Goal: Information Seeking & Learning: Learn about a topic

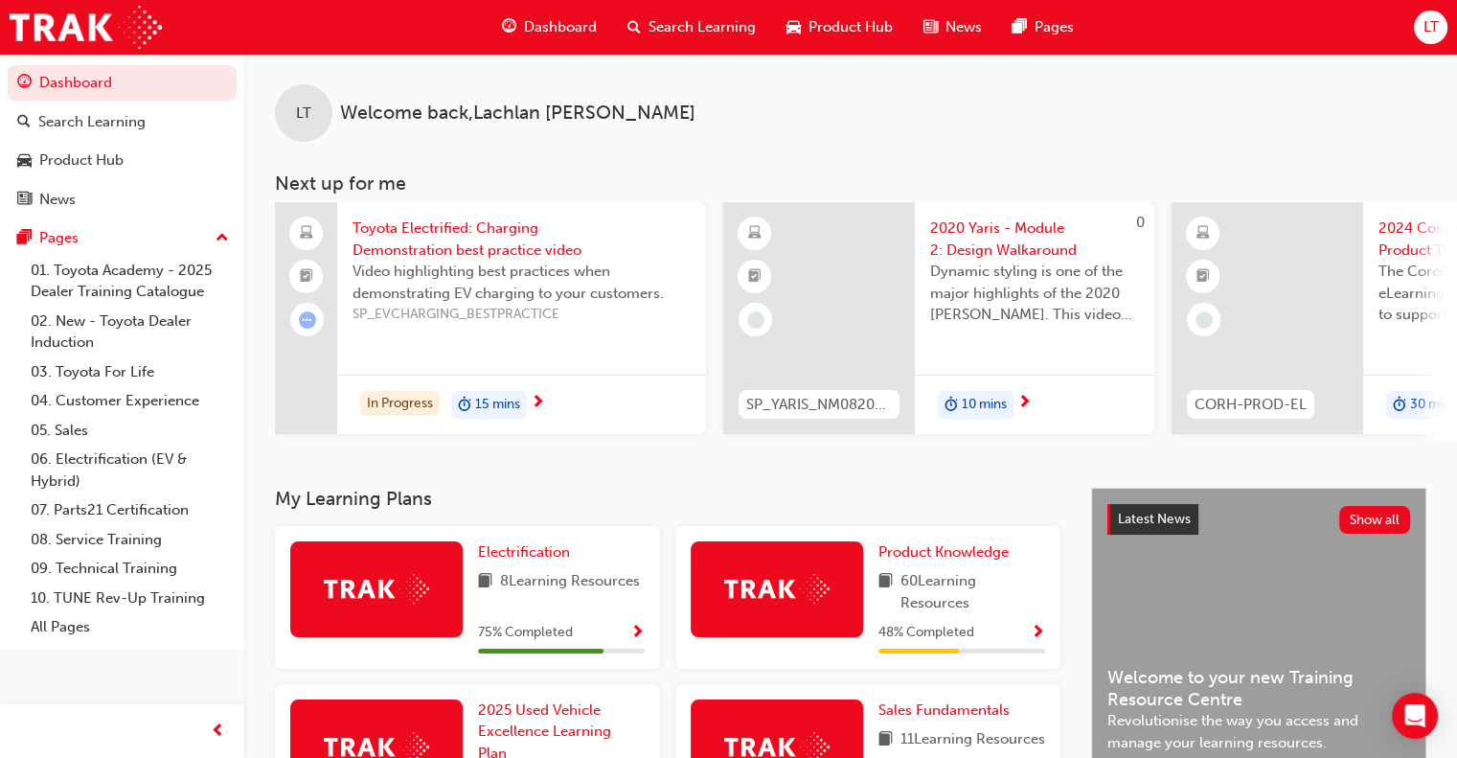
click at [652, 29] on span "Search Learning" at bounding box center [702, 27] width 107 height 22
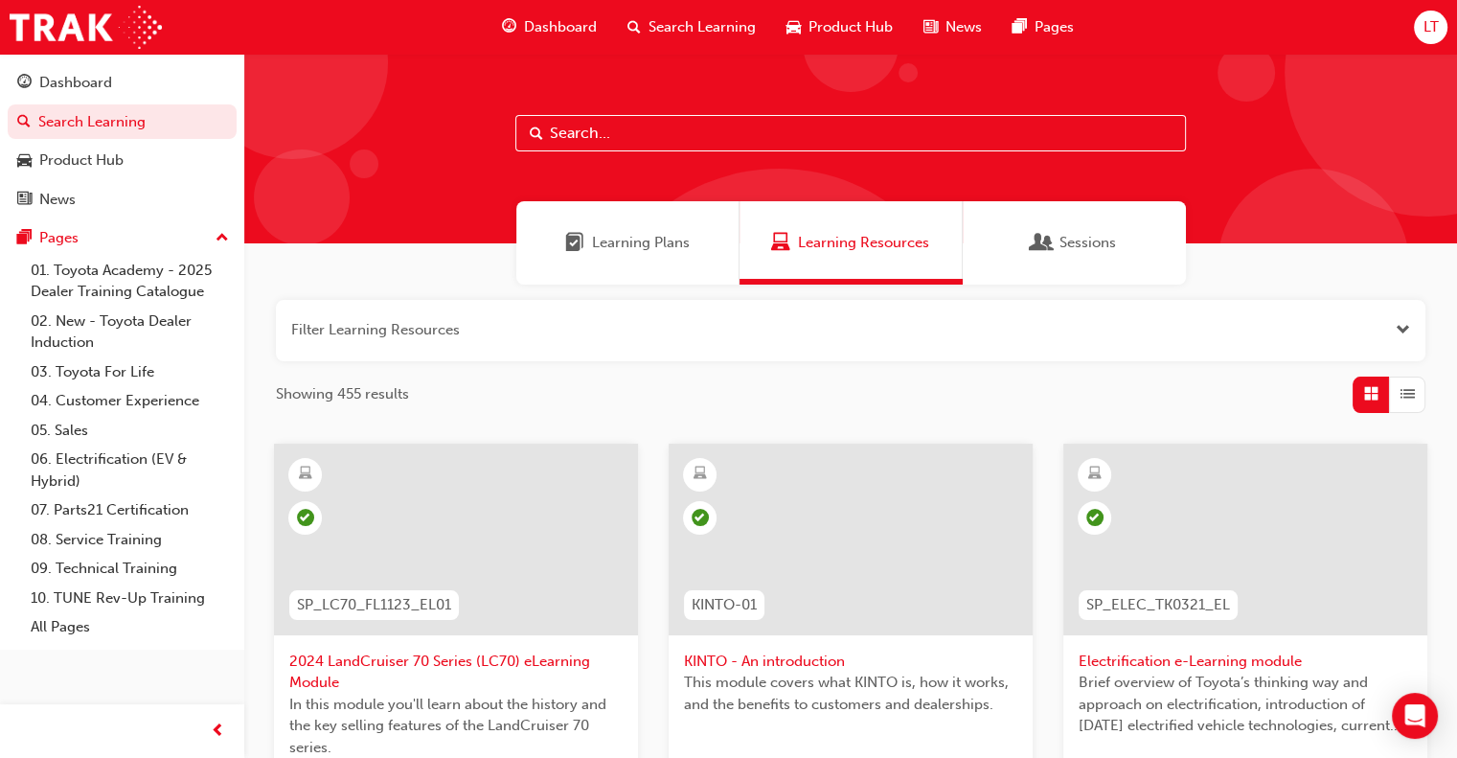
click at [616, 123] on input "text" at bounding box center [850, 133] width 671 height 36
type input "Rav4"
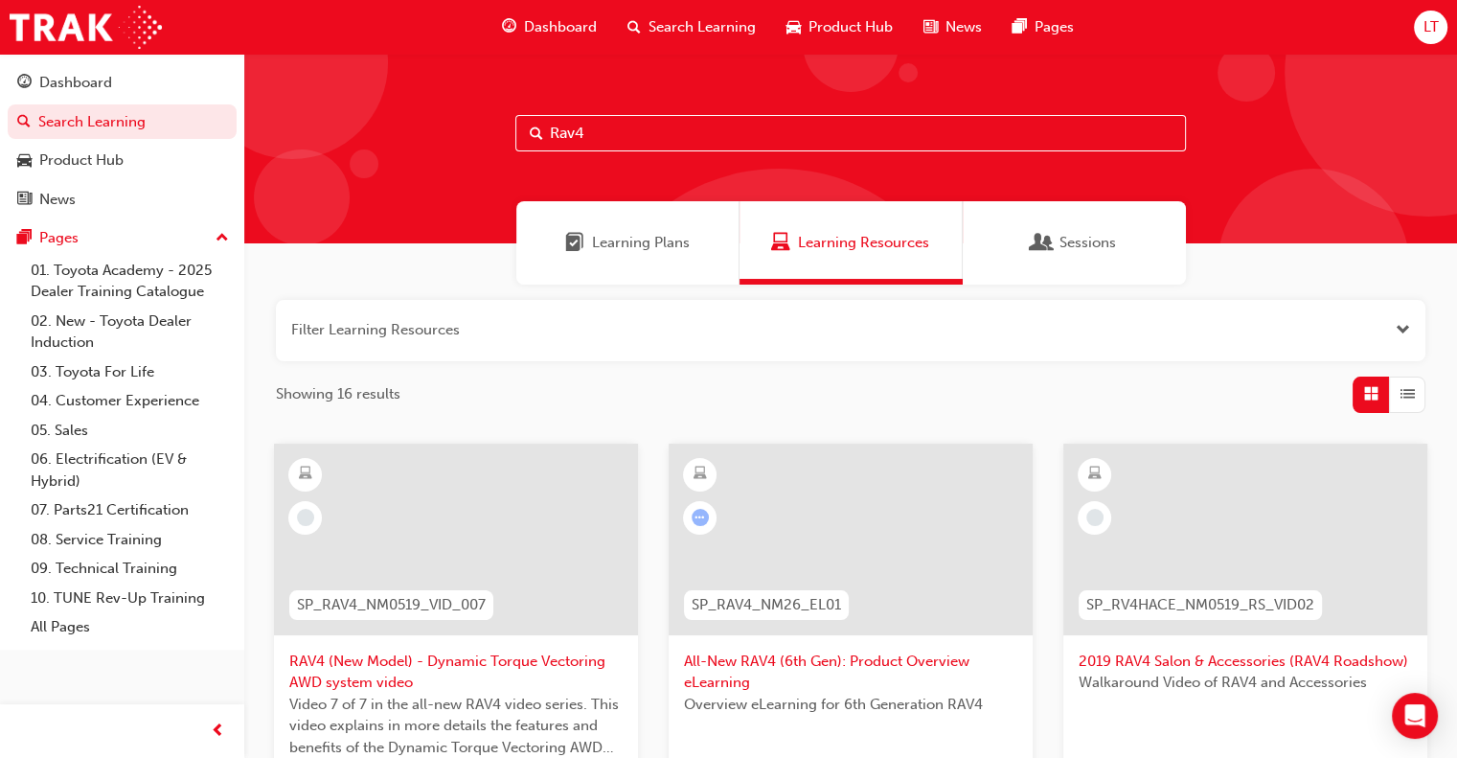
scroll to position [192, 0]
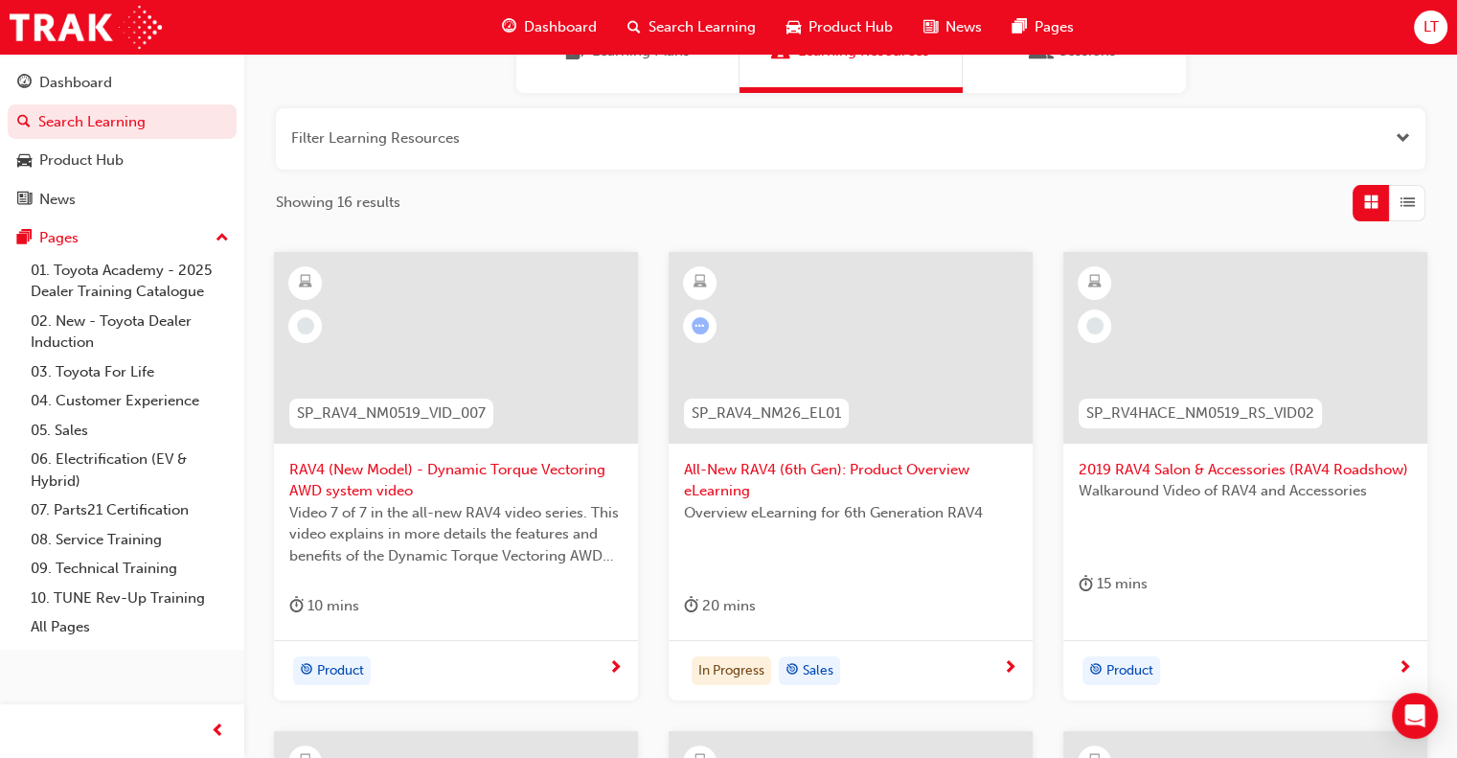
click at [848, 462] on span "All-New RAV4 (6th Gen): Product Overview eLearning" at bounding box center [850, 480] width 333 height 43
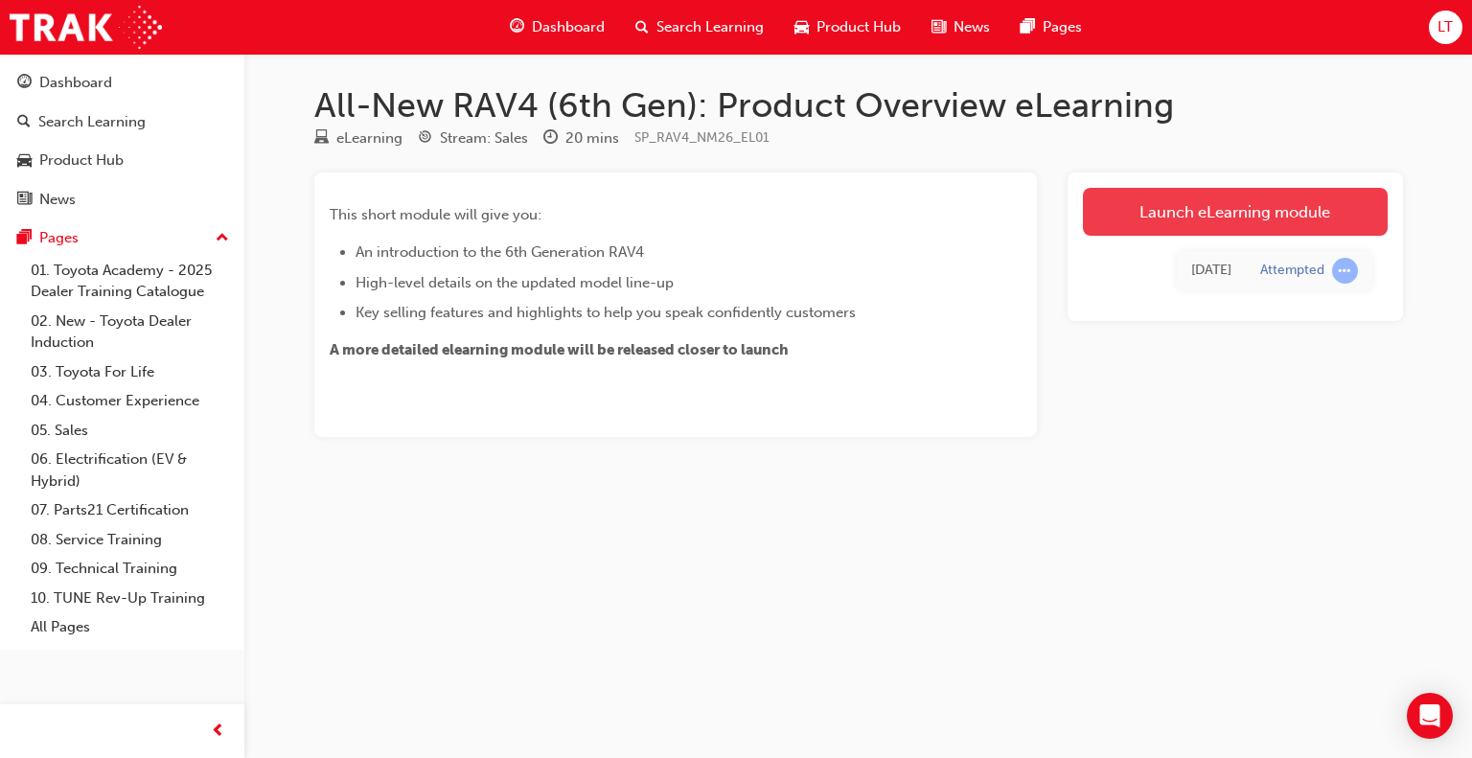
click at [1257, 217] on link "Launch eLearning module" at bounding box center [1235, 212] width 305 height 48
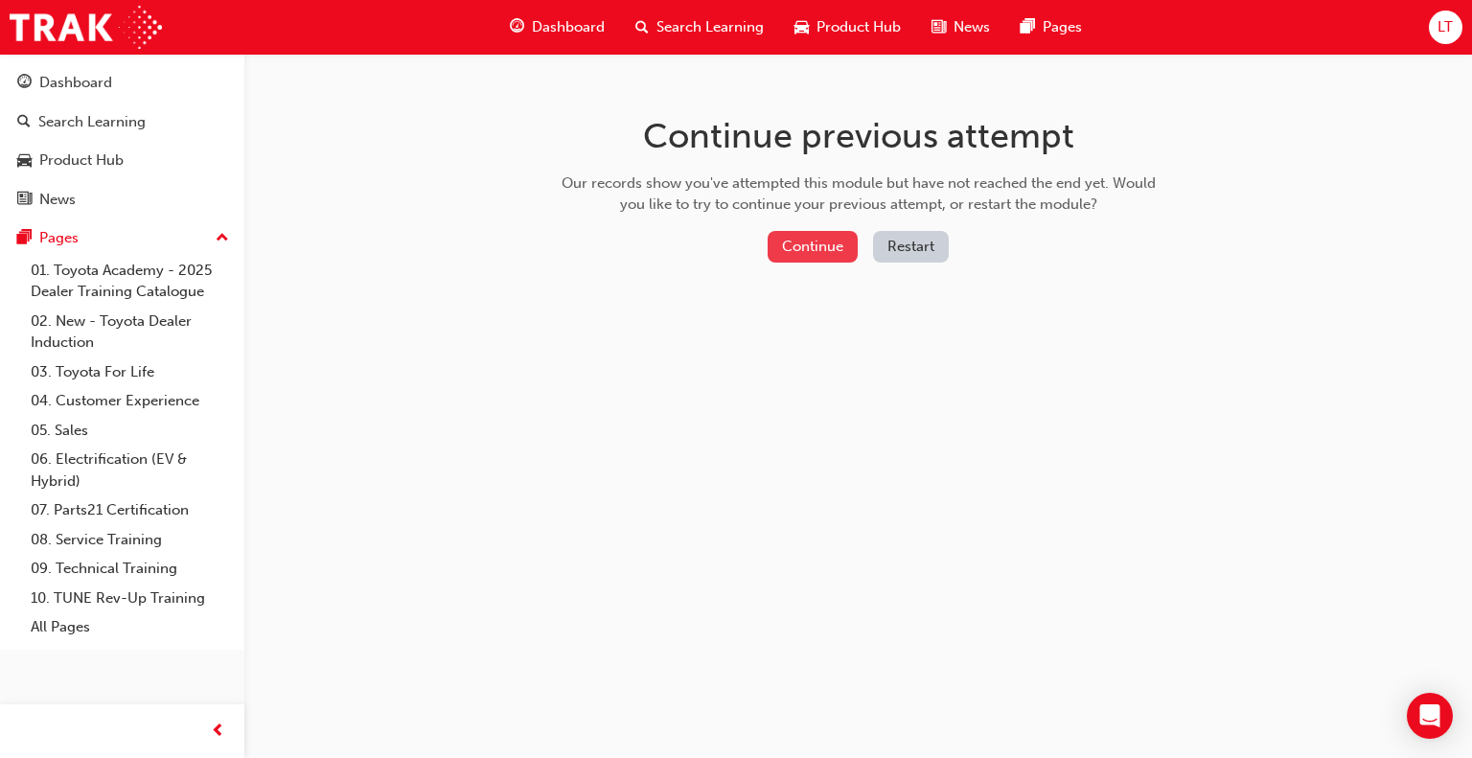
click at [792, 234] on button "Continue" at bounding box center [812, 247] width 90 height 32
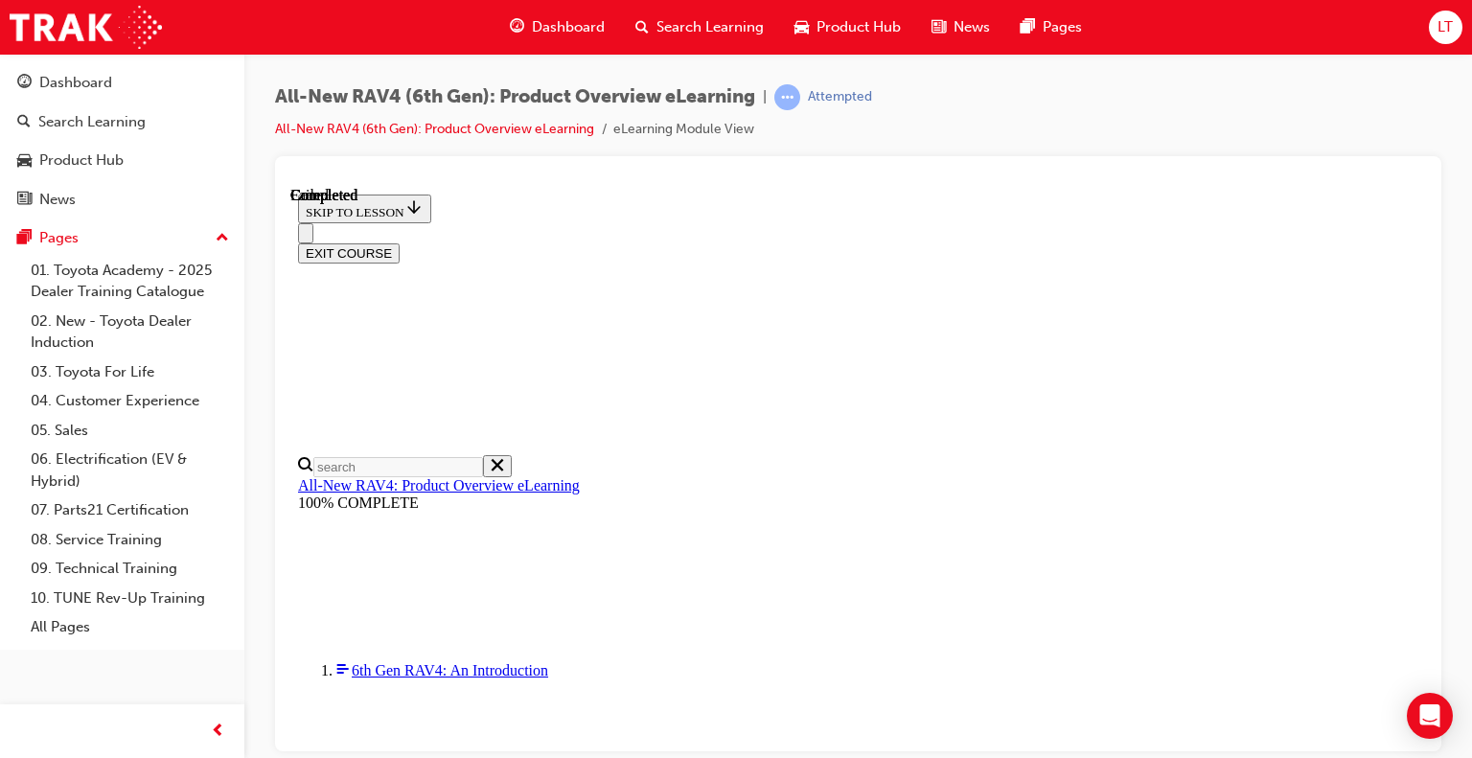
scroll to position [67, 0]
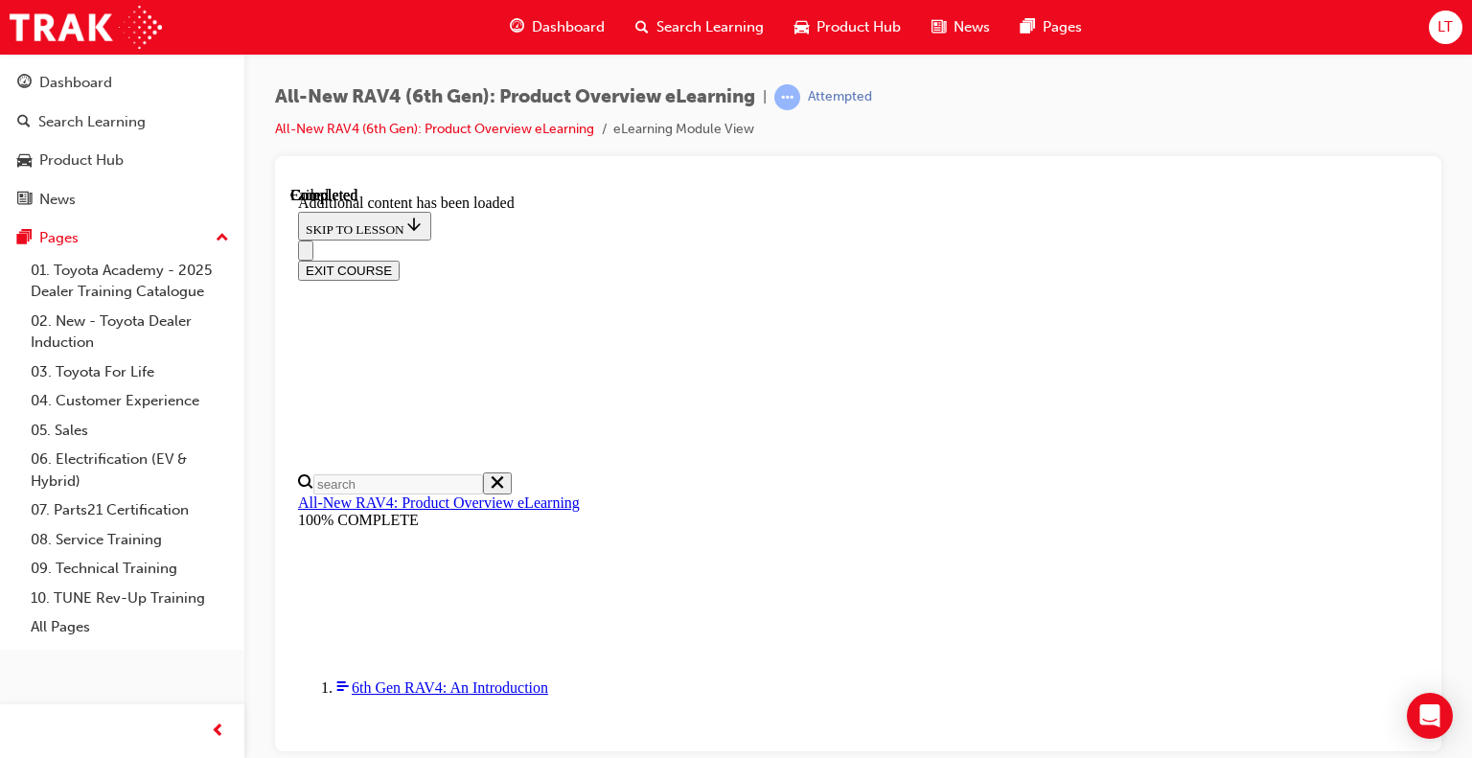
scroll to position [642, 0]
